Goal: Task Accomplishment & Management: Complete application form

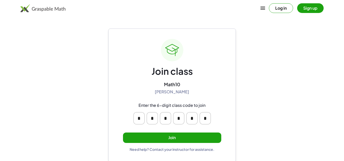
scroll to position [1, 0]
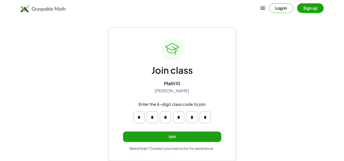
click at [179, 139] on button "Join" at bounding box center [172, 137] width 98 height 10
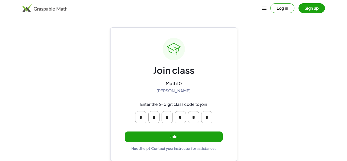
scroll to position [0, 0]
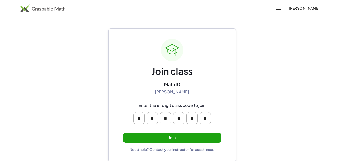
click at [172, 133] on button "Join" at bounding box center [172, 138] width 98 height 10
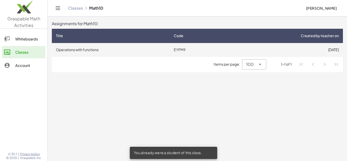
click at [129, 48] on td "Operations with functions" at bounding box center [111, 49] width 118 height 13
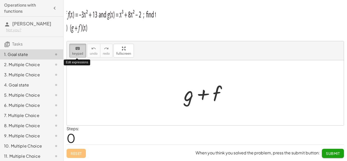
click at [75, 49] on icon "keyboard" at bounding box center [77, 49] width 5 height 6
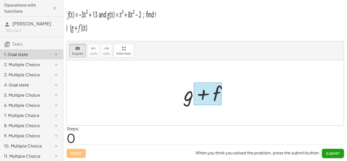
drag, startPoint x: 205, startPoint y: 99, endPoint x: 208, endPoint y: 85, distance: 14.8
click at [208, 85] on div at bounding box center [208, 94] width 28 height 23
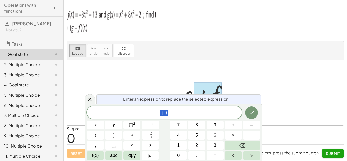
click at [259, 93] on div at bounding box center [205, 92] width 277 height 65
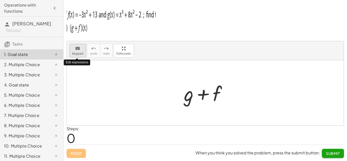
click at [77, 53] on span "keypad" at bounding box center [77, 54] width 11 height 4
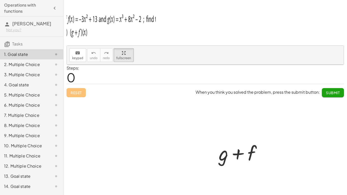
drag, startPoint x: 123, startPoint y: 51, endPoint x: 123, endPoint y: 73, distance: 22.1
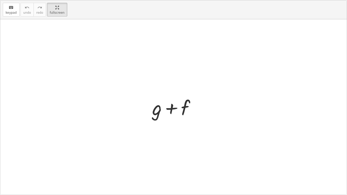
click at [123, 73] on div "keyboard keypad undo undo redo redo fullscreen + g + f ×" at bounding box center [173, 97] width 347 height 195
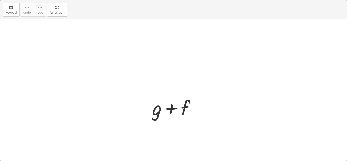
drag, startPoint x: 55, startPoint y: 4, endPoint x: 55, endPoint y: -18, distance: 22.1
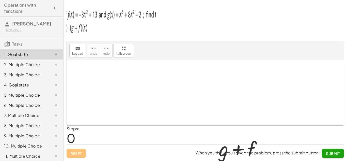
click at [55, 0] on html "Operations with functions [PERSON_NAME] Not you? Tasks 1. Goal state 2. Multipl…" at bounding box center [173, 80] width 347 height 161
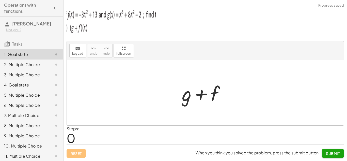
click at [69, 136] on span "0" at bounding box center [71, 138] width 9 height 16
click at [250, 114] on div at bounding box center [205, 92] width 277 height 65
click at [197, 97] on div at bounding box center [206, 93] width 52 height 26
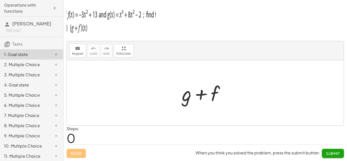
click at [217, 94] on div at bounding box center [206, 93] width 52 height 26
click at [76, 53] on span "keypad" at bounding box center [77, 54] width 11 height 4
click at [265, 102] on div at bounding box center [205, 92] width 277 height 65
click at [107, 95] on div at bounding box center [205, 92] width 277 height 65
click at [161, 11] on p at bounding box center [206, 21] width 278 height 32
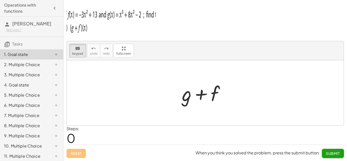
click at [164, 18] on p at bounding box center [206, 21] width 278 height 32
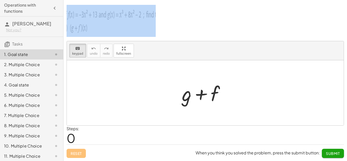
click at [164, 18] on p at bounding box center [206, 21] width 278 height 32
drag, startPoint x: 164, startPoint y: 18, endPoint x: 162, endPoint y: 7, distance: 10.6
click at [162, 7] on p at bounding box center [206, 21] width 278 height 32
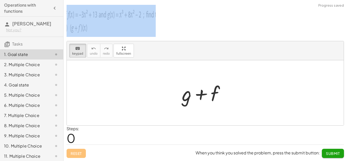
click at [86, 98] on div at bounding box center [205, 92] width 277 height 65
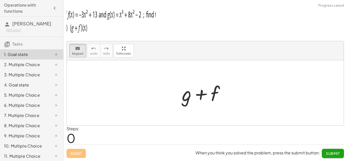
click at [86, 98] on div at bounding box center [205, 92] width 277 height 65
click at [81, 50] on div "keyboard" at bounding box center [77, 48] width 11 height 6
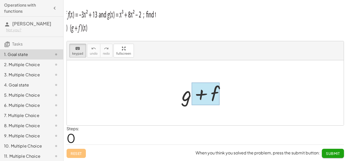
click at [211, 94] on div at bounding box center [206, 94] width 28 height 23
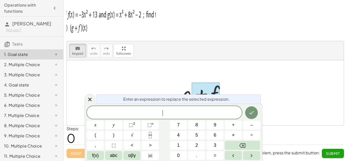
click at [221, 62] on div at bounding box center [205, 92] width 277 height 65
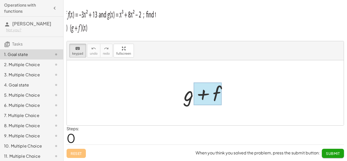
click at [213, 92] on div at bounding box center [208, 94] width 28 height 23
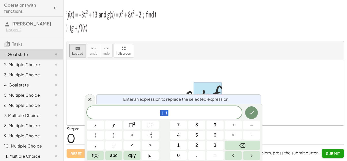
click at [213, 92] on div at bounding box center [208, 94] width 28 height 23
click at [192, 115] on span "+ f ​" at bounding box center [164, 112] width 155 height 7
click at [165, 76] on div at bounding box center [205, 92] width 277 height 65
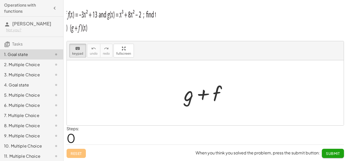
drag, startPoint x: 213, startPoint y: 93, endPoint x: 240, endPoint y: 71, distance: 34.9
click at [207, 94] on div at bounding box center [208, 94] width 28 height 23
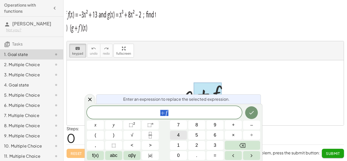
click at [181, 132] on button "4" at bounding box center [178, 135] width 17 height 9
click at [246, 144] on icon "Backspace" at bounding box center [243, 145] width 6 height 5
click at [288, 82] on div at bounding box center [205, 92] width 277 height 65
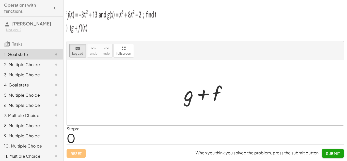
click at [288, 82] on div at bounding box center [205, 92] width 277 height 65
drag, startPoint x: 288, startPoint y: 82, endPoint x: 218, endPoint y: 94, distance: 70.7
click at [218, 94] on div "+ g + f" at bounding box center [205, 92] width 277 height 65
click at [138, 29] on img at bounding box center [111, 20] width 89 height 31
click at [68, 18] on img at bounding box center [111, 20] width 89 height 31
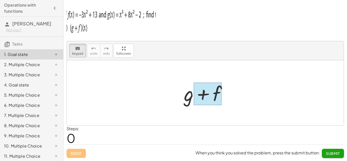
click at [214, 89] on div at bounding box center [208, 94] width 28 height 23
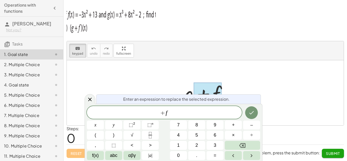
click at [214, 89] on div at bounding box center [208, 94] width 28 height 23
click at [239, 145] on button "Backspace" at bounding box center [242, 145] width 35 height 9
click at [200, 115] on span "+ f ​" at bounding box center [164, 112] width 155 height 7
click at [158, 113] on span "​ + f" at bounding box center [164, 112] width 155 height 7
click at [249, 125] on button "–" at bounding box center [251, 125] width 17 height 9
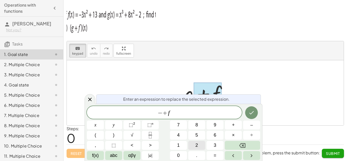
click at [194, 143] on button "2" at bounding box center [196, 145] width 17 height 9
click at [97, 127] on button "x" at bounding box center [95, 125] width 17 height 9
click at [132, 124] on span "⬚" at bounding box center [131, 124] width 4 height 5
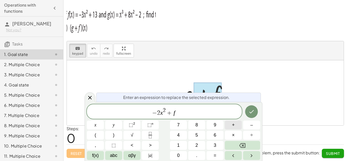
click at [233, 126] on span "+" at bounding box center [233, 125] width 3 height 7
click at [217, 147] on button "3" at bounding box center [215, 145] width 17 height 9
click at [90, 124] on button "x" at bounding box center [95, 125] width 17 height 9
click at [201, 113] on span "− 2 x 2 + 3 x + f ​" at bounding box center [164, 111] width 155 height 9
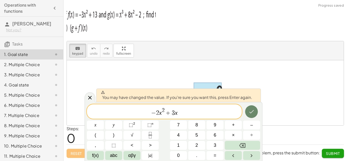
click at [248, 114] on button "Done" at bounding box center [251, 111] width 13 height 13
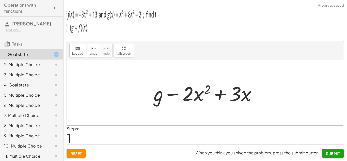
click at [163, 94] on div at bounding box center [207, 93] width 112 height 26
click at [80, 48] on div "keyboard" at bounding box center [77, 48] width 11 height 6
click at [162, 99] on div at bounding box center [159, 94] width 10 height 24
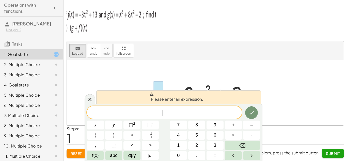
click at [227, 112] on span "​" at bounding box center [164, 112] width 155 height 7
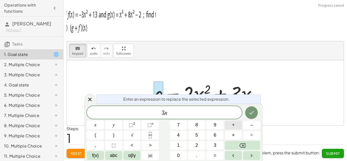
click at [234, 127] on span "+" at bounding box center [233, 125] width 3 height 7
click at [244, 126] on button "–" at bounding box center [251, 125] width 17 height 9
click at [129, 125] on button "⬚ 2" at bounding box center [132, 125] width 17 height 9
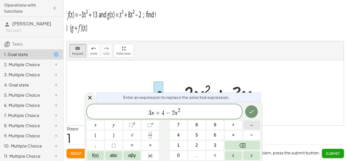
click at [252, 127] on span "–" at bounding box center [252, 125] width 3 height 7
click at [112, 124] on button "y" at bounding box center [113, 125] width 17 height 9
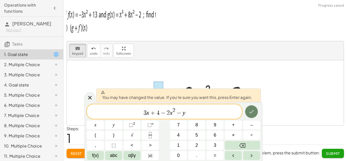
click at [252, 108] on button "Done" at bounding box center [251, 111] width 13 height 13
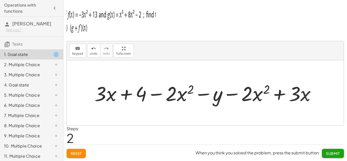
click at [317, 105] on div at bounding box center [207, 93] width 230 height 26
click at [312, 89] on div at bounding box center [207, 93] width 230 height 26
click at [84, 53] on button "keyboard keypad" at bounding box center [77, 51] width 17 height 14
click at [315, 98] on div at bounding box center [207, 93] width 230 height 26
click at [291, 98] on div at bounding box center [295, 94] width 12 height 24
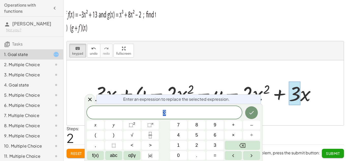
click at [312, 97] on div at bounding box center [207, 93] width 230 height 26
click at [215, 108] on div "3 ​" at bounding box center [164, 112] width 155 height 13
click at [90, 96] on div at bounding box center [90, 99] width 11 height 10
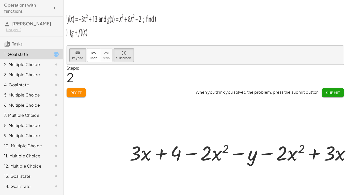
drag, startPoint x: 122, startPoint y: 51, endPoint x: 122, endPoint y: 74, distance: 22.1
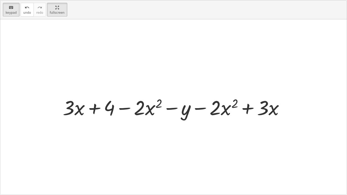
click at [122, 74] on div "keyboard keypad undo undo redo redo fullscreen + g + f + g − · 2 · x 2 + · 3 · …" at bounding box center [173, 97] width 347 height 195
click at [124, 139] on div at bounding box center [173, 107] width 347 height 176
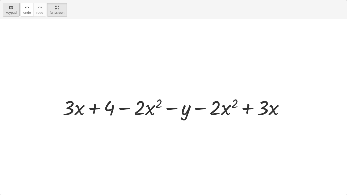
click at [7, 6] on div "keyboard" at bounding box center [11, 7] width 11 height 6
drag, startPoint x: 9, startPoint y: 16, endPoint x: 104, endPoint y: 107, distance: 131.0
click at [104, 107] on div "keyboard keypad undo undo redo redo fullscreen + g + f + g − · 2 · x 2 + · 3 · …" at bounding box center [173, 97] width 347 height 195
click at [272, 106] on div at bounding box center [175, 107] width 230 height 26
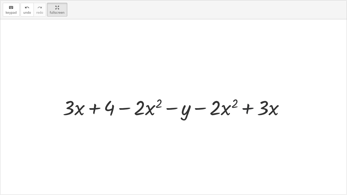
click at [243, 106] on div at bounding box center [175, 107] width 230 height 26
click at [275, 114] on div at bounding box center [175, 107] width 230 height 26
click at [10, 15] on button "keyboard keypad" at bounding box center [11, 10] width 17 height 14
click at [258, 106] on div at bounding box center [263, 108] width 12 height 24
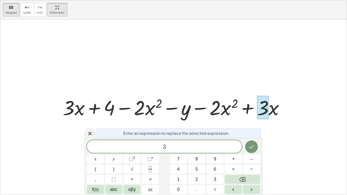
click at [258, 106] on div at bounding box center [263, 108] width 12 height 24
drag, startPoint x: 257, startPoint y: 105, endPoint x: 206, endPoint y: 110, distance: 51.8
click at [171, 108] on div "− · 2 · x 2 + · 3 · x + · 3 · x + 4 − · 2 · x 2 − y" at bounding box center [171, 108] width 0 height 0
click at [225, 137] on div "Enter an expression to replace the selected expression." at bounding box center [178, 133] width 165 height 9
click at [220, 141] on div "3 ​" at bounding box center [164, 146] width 155 height 13
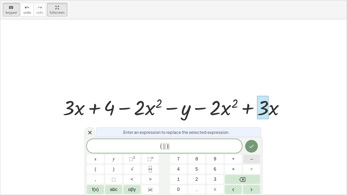
click at [255, 161] on button "–" at bounding box center [251, 159] width 17 height 9
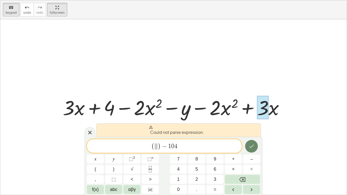
click at [254, 148] on icon "Done" at bounding box center [252, 146] width 6 height 6
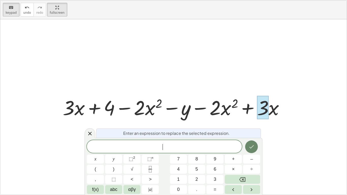
click at [251, 146] on icon "Done" at bounding box center [252, 147] width 6 height 6
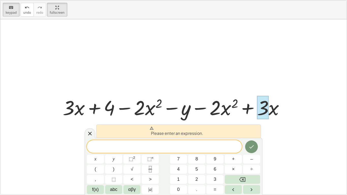
click at [261, 136] on div at bounding box center [173, 107] width 347 height 176
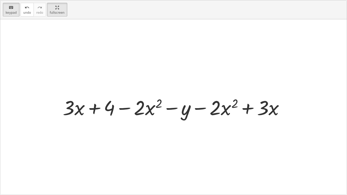
click at [140, 139] on div at bounding box center [173, 107] width 347 height 176
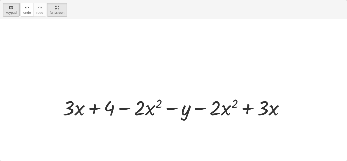
scroll to position [37, 0]
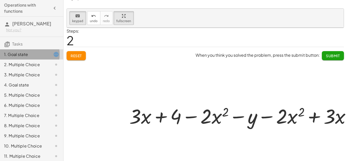
click at [54, 54] on icon at bounding box center [56, 54] width 6 height 6
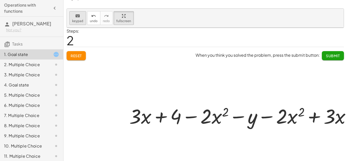
click at [82, 20] on span "keypad" at bounding box center [77, 21] width 11 height 4
click at [77, 25] on div "keyboard keypad undo [PERSON_NAME] redo fullscreen" at bounding box center [205, 18] width 277 height 19
click at [80, 20] on span "keypad" at bounding box center [77, 21] width 11 height 4
drag, startPoint x: 129, startPoint y: 111, endPoint x: 147, endPoint y: 113, distance: 18.4
click at [238, 116] on div "− · 2 · x 2 + · 3 · x + · 3 · x + 4 − · 2 · x 2 − y" at bounding box center [238, 116] width 0 height 0
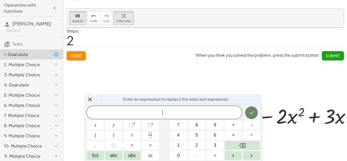
click at [252, 108] on button "Done" at bounding box center [251, 112] width 13 height 13
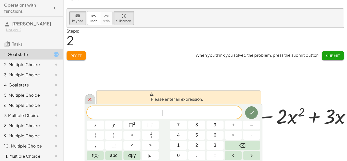
click at [88, 98] on icon at bounding box center [90, 99] width 6 height 6
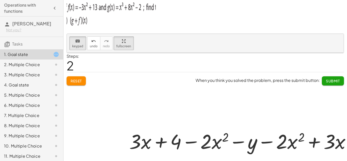
scroll to position [0, 0]
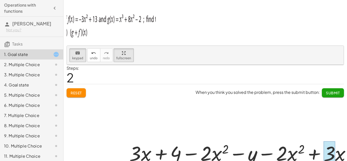
click at [332, 158] on div at bounding box center [330, 153] width 12 height 24
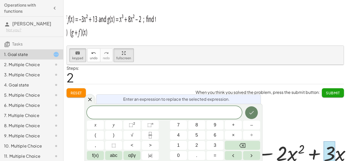
click at [253, 110] on icon "Done" at bounding box center [252, 113] width 6 height 6
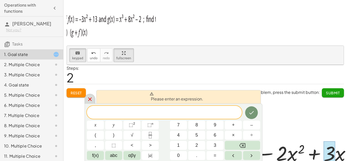
click at [91, 97] on icon at bounding box center [90, 99] width 6 height 6
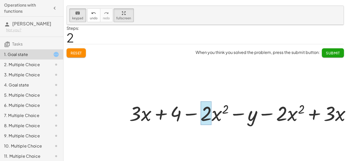
scroll to position [43, 0]
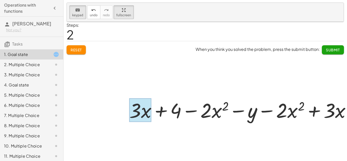
click at [148, 107] on div at bounding box center [140, 110] width 22 height 24
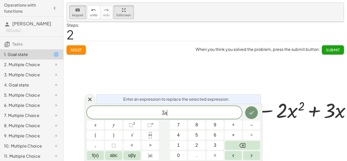
click at [175, 116] on div "3 x ​" at bounding box center [164, 112] width 155 height 13
click at [98, 136] on button "(" at bounding box center [95, 135] width 17 height 9
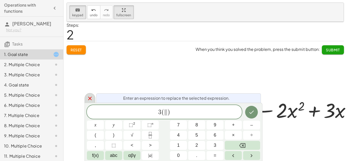
click at [89, 97] on icon at bounding box center [90, 99] width 4 height 4
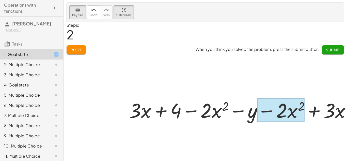
click at [293, 114] on div at bounding box center [281, 110] width 47 height 24
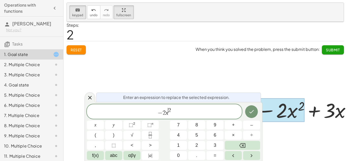
click at [169, 114] on span "− 2 x ​ 2" at bounding box center [164, 111] width 155 height 9
click at [173, 114] on span "− 2 x 2 ​" at bounding box center [164, 111] width 155 height 9
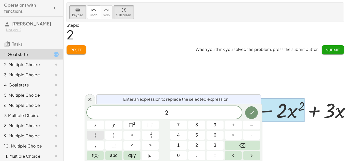
click at [96, 131] on button "(" at bounding box center [95, 135] width 17 height 9
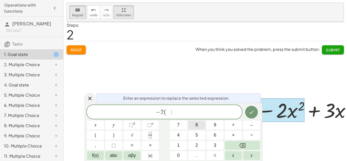
click at [201, 126] on button "8" at bounding box center [196, 125] width 17 height 9
click at [116, 135] on button ")" at bounding box center [113, 135] width 17 height 9
click at [132, 124] on span "⬚" at bounding box center [131, 124] width 4 height 5
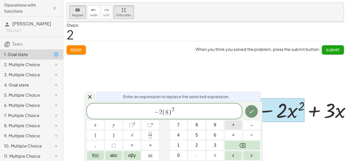
click at [234, 126] on span "+" at bounding box center [233, 125] width 3 height 7
click at [213, 145] on button "3" at bounding box center [215, 145] width 17 height 9
click at [97, 138] on button "(" at bounding box center [95, 135] width 17 height 9
click at [193, 129] on button "8" at bounding box center [196, 125] width 17 height 9
click at [115, 135] on button ")" at bounding box center [113, 135] width 17 height 9
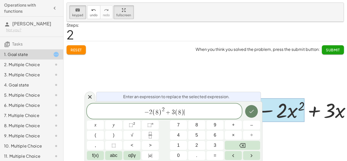
click at [251, 109] on icon "Done" at bounding box center [252, 111] width 6 height 6
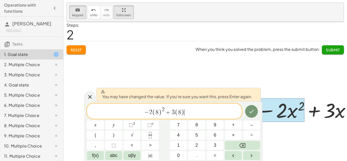
click at [202, 109] on span "− 2 ( 8 ) 2 + 3 ( 8 ) ​" at bounding box center [164, 112] width 155 height 10
click at [248, 110] on button "Done" at bounding box center [251, 111] width 13 height 13
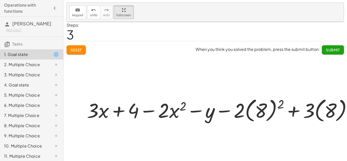
scroll to position [46, 0]
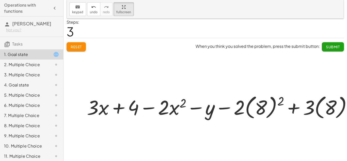
click at [323, 44] on div at bounding box center [235, 91] width 336 height 145
click at [324, 50] on div at bounding box center [235, 91] width 336 height 145
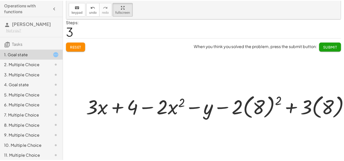
scroll to position [0, 0]
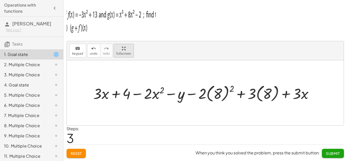
click at [124, 56] on button "fullscreen" at bounding box center [124, 51] width 20 height 14
click at [327, 152] on span "Submit" at bounding box center [333, 153] width 14 height 5
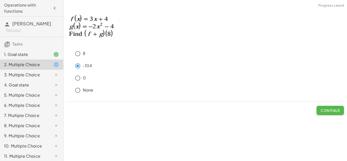
click at [326, 111] on span "Continue" at bounding box center [330, 110] width 19 height 5
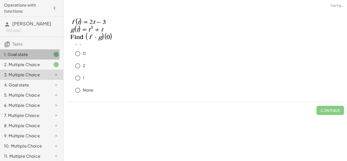
click at [53, 51] on icon at bounding box center [56, 54] width 6 height 6
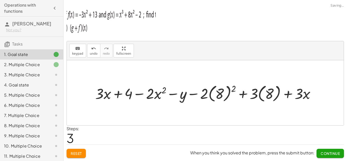
click at [49, 62] on div at bounding box center [52, 65] width 14 height 6
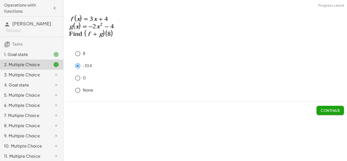
click at [48, 73] on div at bounding box center [52, 75] width 14 height 6
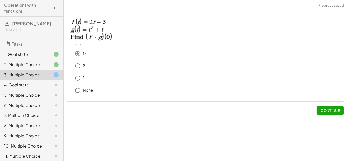
click at [335, 108] on span "Continue" at bounding box center [330, 110] width 19 height 5
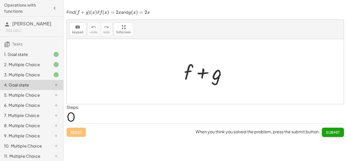
click at [190, 74] on div at bounding box center [208, 72] width 52 height 26
click at [72, 32] on span "keypad" at bounding box center [77, 33] width 11 height 4
click at [185, 76] on div at bounding box center [188, 72] width 9 height 24
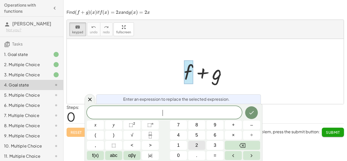
click at [200, 142] on button "2" at bounding box center [196, 145] width 17 height 9
click at [91, 128] on button "x" at bounding box center [95, 125] width 17 height 9
click at [231, 126] on button "+" at bounding box center [233, 125] width 17 height 9
click at [195, 142] on button "2" at bounding box center [196, 145] width 17 height 9
click at [96, 124] on span "x" at bounding box center [96, 125] width 2 height 7
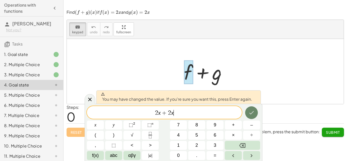
click at [252, 111] on icon "Done" at bounding box center [252, 113] width 6 height 6
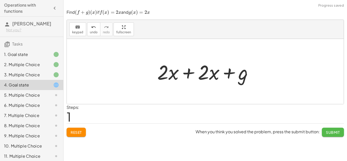
click at [341, 130] on button "Submit" at bounding box center [333, 132] width 22 height 9
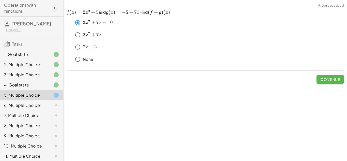
click at [339, 81] on span "Continue" at bounding box center [330, 79] width 19 height 5
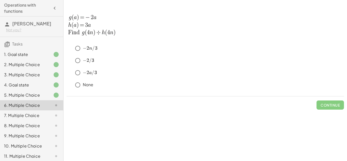
click at [337, 83] on div "None" at bounding box center [209, 85] width 272 height 10
click at [336, 100] on button "Continue" at bounding box center [330, 104] width 27 height 9
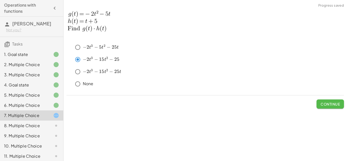
click at [329, 102] on span "Continue" at bounding box center [330, 104] width 19 height 5
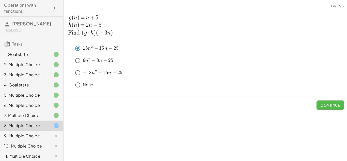
click at [324, 108] on button "Continue" at bounding box center [330, 104] width 27 height 9
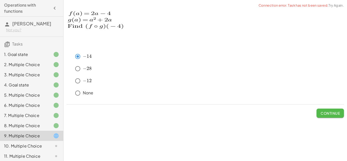
click at [328, 113] on span "Continue" at bounding box center [330, 113] width 19 height 5
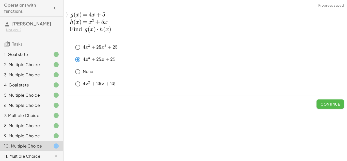
click at [323, 105] on span "Continue" at bounding box center [330, 104] width 19 height 5
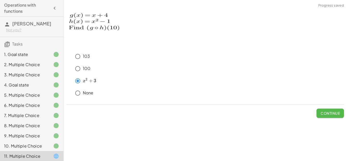
click at [340, 109] on button "Continue" at bounding box center [330, 113] width 27 height 9
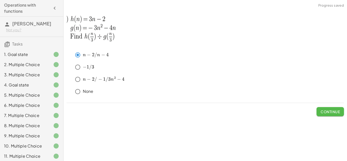
click at [322, 113] on span "Continue" at bounding box center [330, 111] width 19 height 5
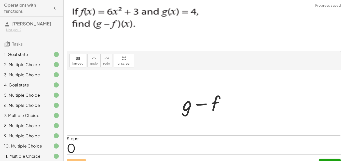
scroll to position [5, 0]
click at [194, 100] on div at bounding box center [206, 103] width 52 height 26
click at [190, 100] on div at bounding box center [206, 103] width 52 height 26
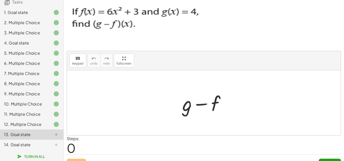
scroll to position [46, 0]
click at [74, 62] on span "keypad" at bounding box center [77, 64] width 11 height 4
click at [189, 96] on div at bounding box center [187, 104] width 10 height 24
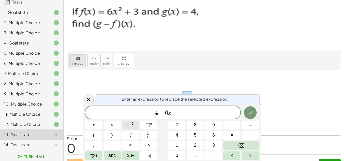
click at [132, 123] on sup "2" at bounding box center [133, 124] width 2 height 4
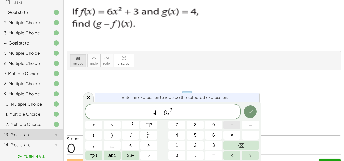
click at [234, 127] on button "+" at bounding box center [231, 125] width 17 height 9
click at [249, 112] on icon "Done" at bounding box center [250, 112] width 6 height 6
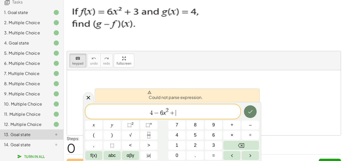
click at [249, 112] on icon "Done" at bounding box center [250, 112] width 6 height 6
click at [204, 105] on div "4 − 6 x 2 + ​ x y ⬚ 2 ⬚ n 7 8 9 + – ( ) √ 4 5 6 × ÷ , ⬚ < > 1 2 3 f(x) abc αβγ …" at bounding box center [171, 132] width 173 height 56
click at [204, 105] on div "4 − 6 x 2 + ​" at bounding box center [162, 111] width 155 height 14
click at [210, 135] on button "6" at bounding box center [213, 135] width 17 height 9
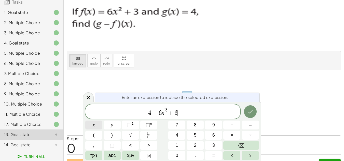
click at [96, 123] on button "x" at bounding box center [93, 125] width 17 height 9
click at [235, 126] on button "+" at bounding box center [231, 125] width 17 height 9
click at [178, 126] on button "7" at bounding box center [176, 125] width 17 height 9
click at [251, 111] on icon "Done" at bounding box center [250, 112] width 6 height 6
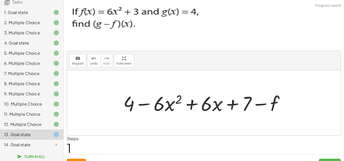
click at [330, 161] on span "Submit" at bounding box center [330, 163] width 14 height 5
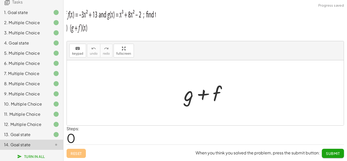
scroll to position [0, 0]
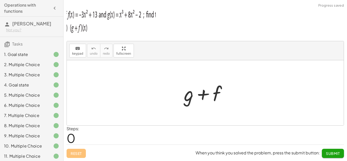
click at [190, 95] on div at bounding box center [208, 93] width 52 height 26
click at [78, 53] on span "keypad" at bounding box center [77, 54] width 11 height 4
click at [194, 100] on div at bounding box center [189, 94] width 10 height 24
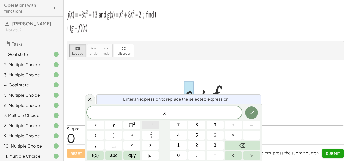
click at [145, 125] on button "⬚ n" at bounding box center [150, 125] width 17 height 9
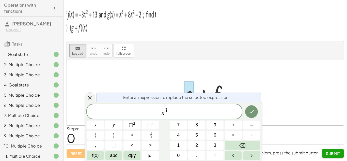
click at [186, 115] on span "x 3 ​" at bounding box center [164, 111] width 155 height 9
click at [235, 126] on button "+" at bounding box center [233, 125] width 17 height 9
click at [197, 135] on span "5" at bounding box center [197, 135] width 3 height 7
click at [92, 123] on button "x" at bounding box center [95, 125] width 17 height 9
click at [138, 124] on button "⬚ 2" at bounding box center [132, 125] width 17 height 9
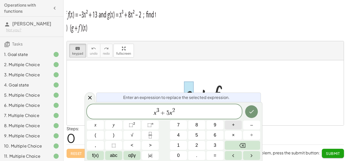
click at [236, 128] on button "+" at bounding box center [233, 125] width 17 height 9
click at [182, 143] on button "1" at bounding box center [178, 145] width 17 height 9
click at [104, 121] on div at bounding box center [95, 125] width 17 height 9
click at [254, 109] on icon "Done" at bounding box center [252, 112] width 6 height 6
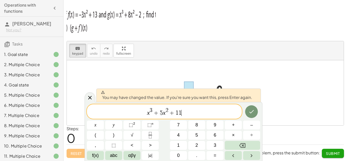
click at [223, 109] on span "x 3 + 5 x 2 + 1 1 ​" at bounding box center [164, 111] width 155 height 9
click at [249, 110] on icon "Done" at bounding box center [252, 112] width 6 height 6
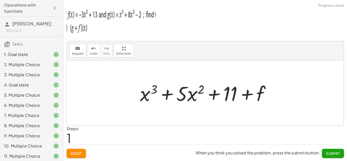
click at [333, 153] on span "Submit" at bounding box center [333, 153] width 14 height 5
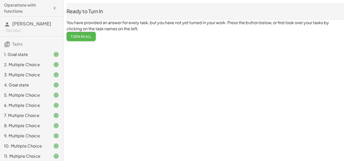
click at [87, 36] on span "Turn In All" at bounding box center [81, 36] width 21 height 5
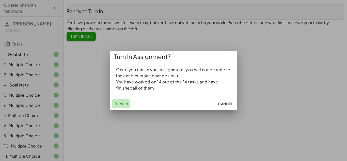
click at [120, 104] on span "Turn In" at bounding box center [121, 103] width 14 height 5
